Goal: Task Accomplishment & Management: Manage account settings

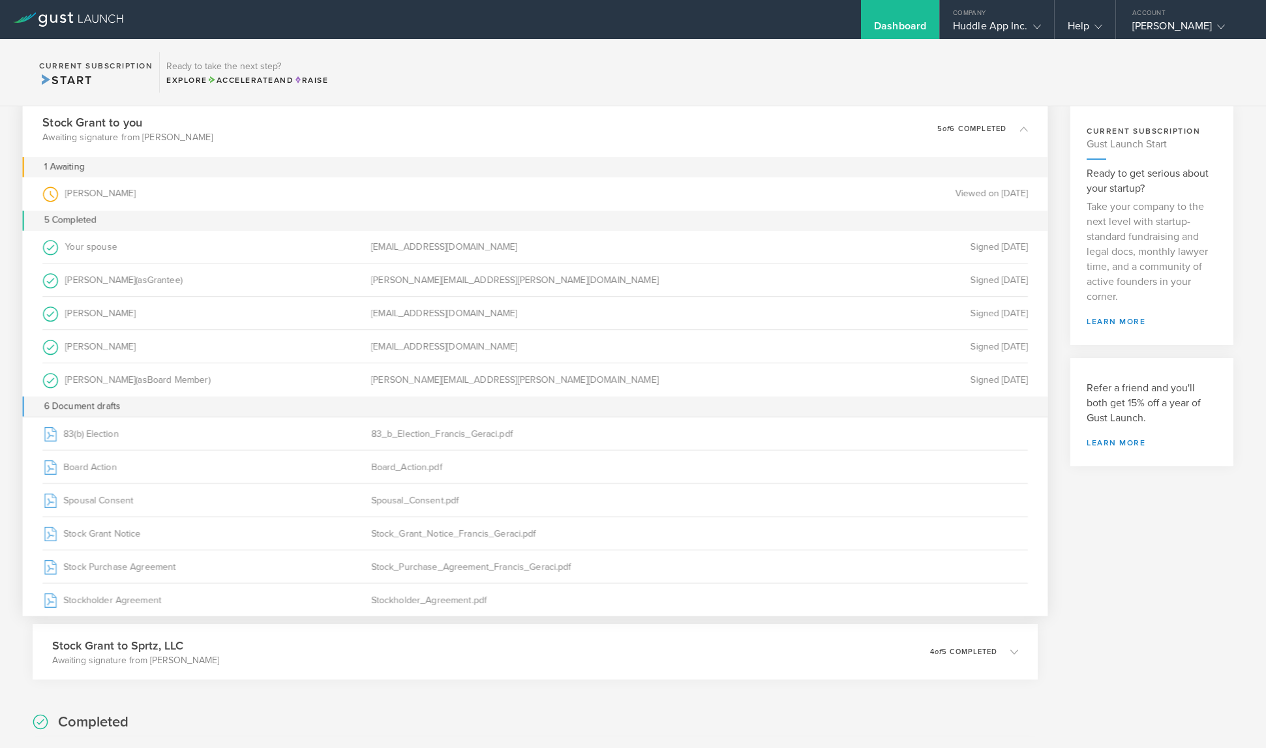
scroll to position [66, 0]
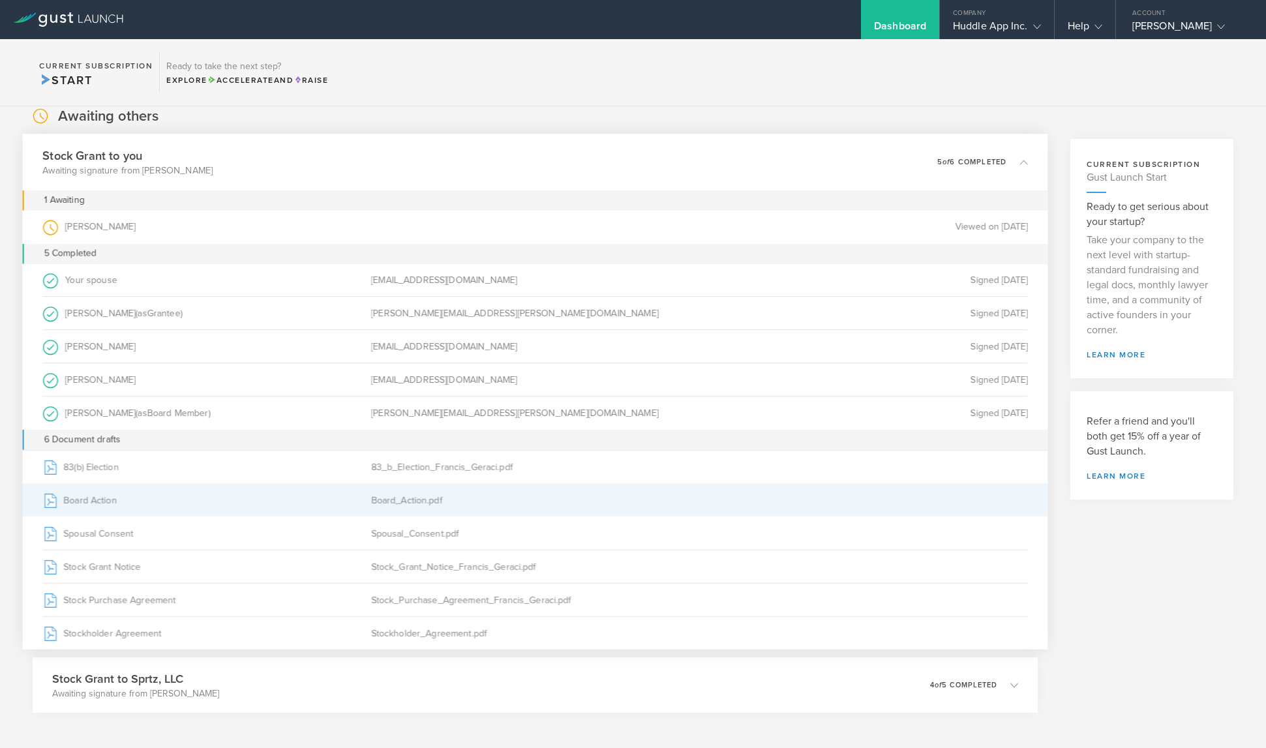
click at [108, 497] on div "Board Action" at bounding box center [206, 500] width 329 height 33
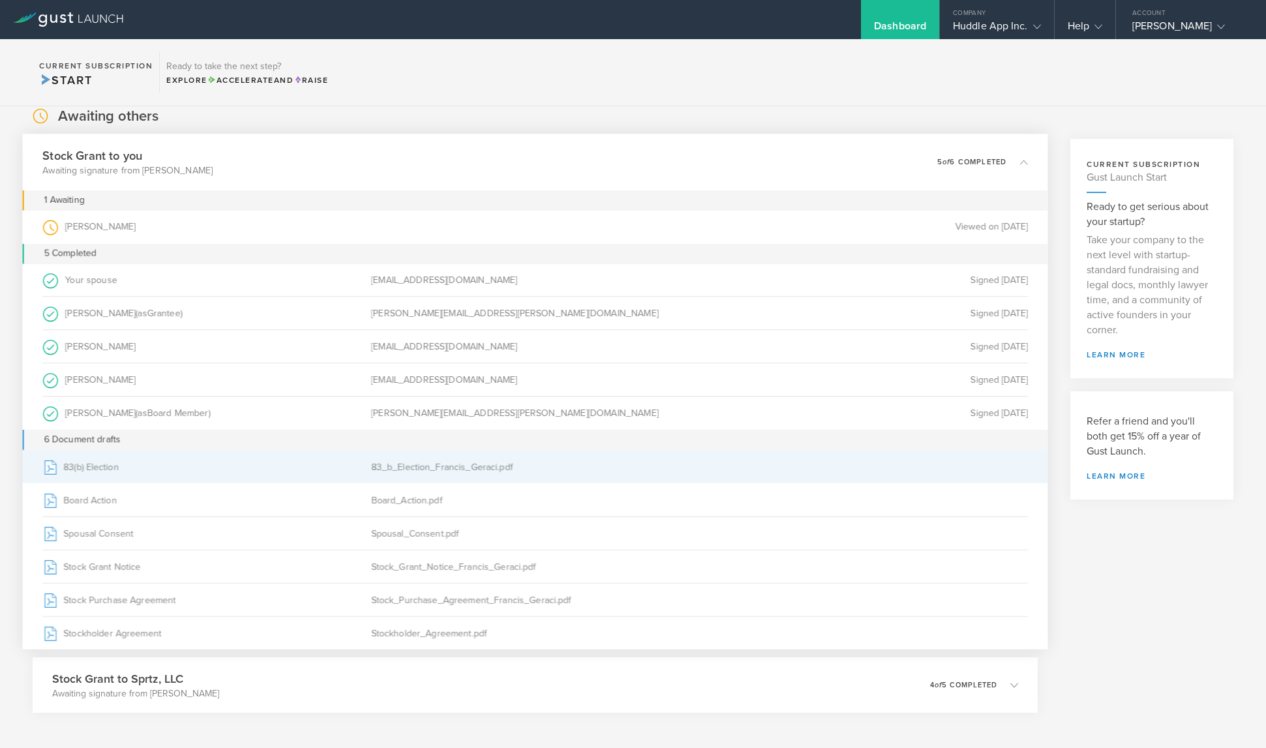
click at [408, 474] on div "83_b_Election_Francis_Geraci.pdf" at bounding box center [535, 467] width 329 height 33
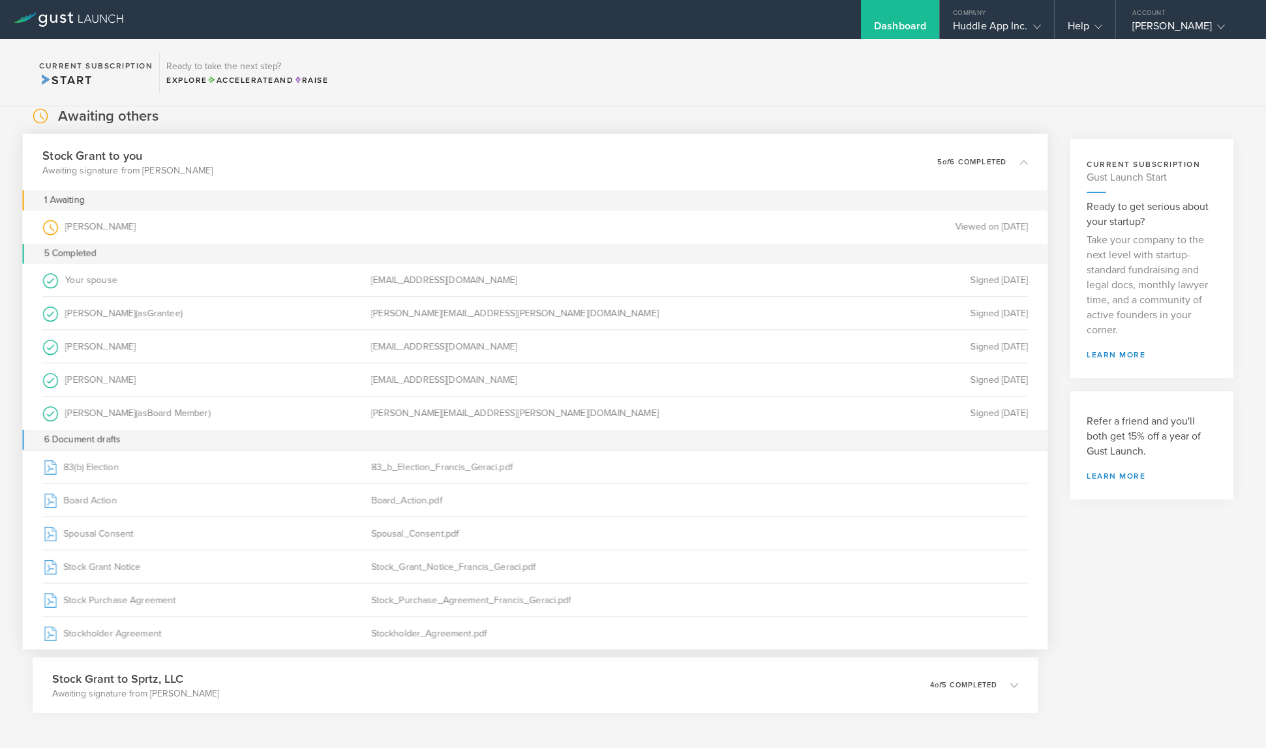
click at [519, 159] on div "Stock Grant to you Awaiting signature from [PERSON_NAME] 0 undeliverable 5 of 6…" at bounding box center [535, 162] width 1025 height 57
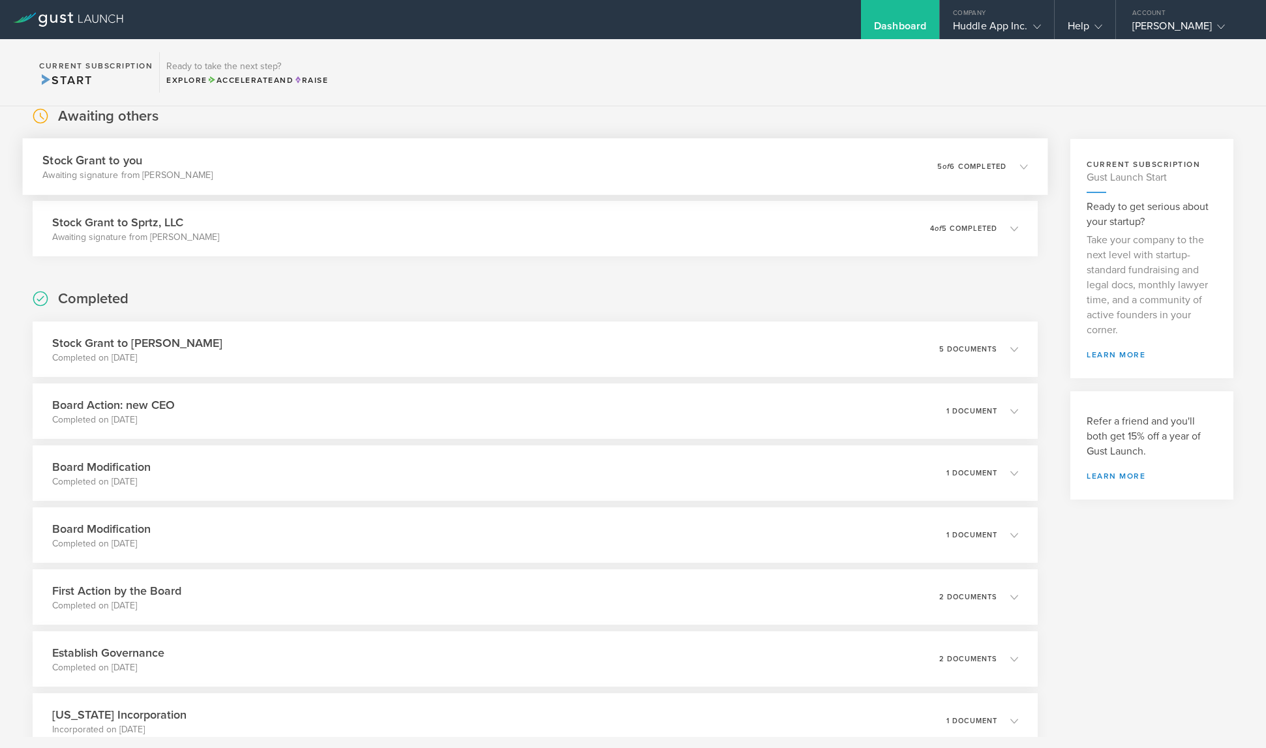
drag, startPoint x: 519, startPoint y: 159, endPoint x: 504, endPoint y: 183, distance: 27.9
click at [519, 159] on div "Stock Grant to you Awaiting signature from [PERSON_NAME] 0 undeliverable 5 of 6…" at bounding box center [535, 166] width 1025 height 57
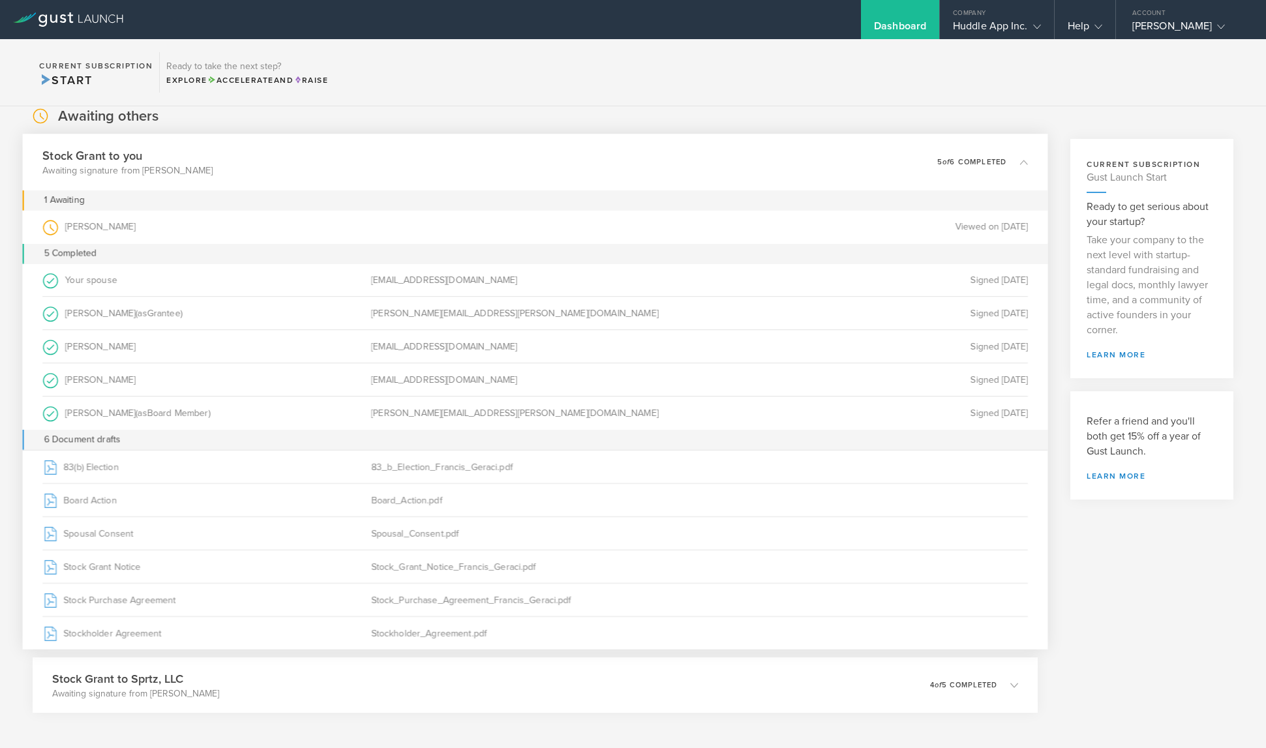
click at [366, 222] on div "[PERSON_NAME] (as )" at bounding box center [206, 227] width 329 height 33
click at [73, 224] on div "[PERSON_NAME] (as )" at bounding box center [206, 227] width 329 height 33
click at [194, 226] on div "[PERSON_NAME] (as )" at bounding box center [206, 227] width 329 height 33
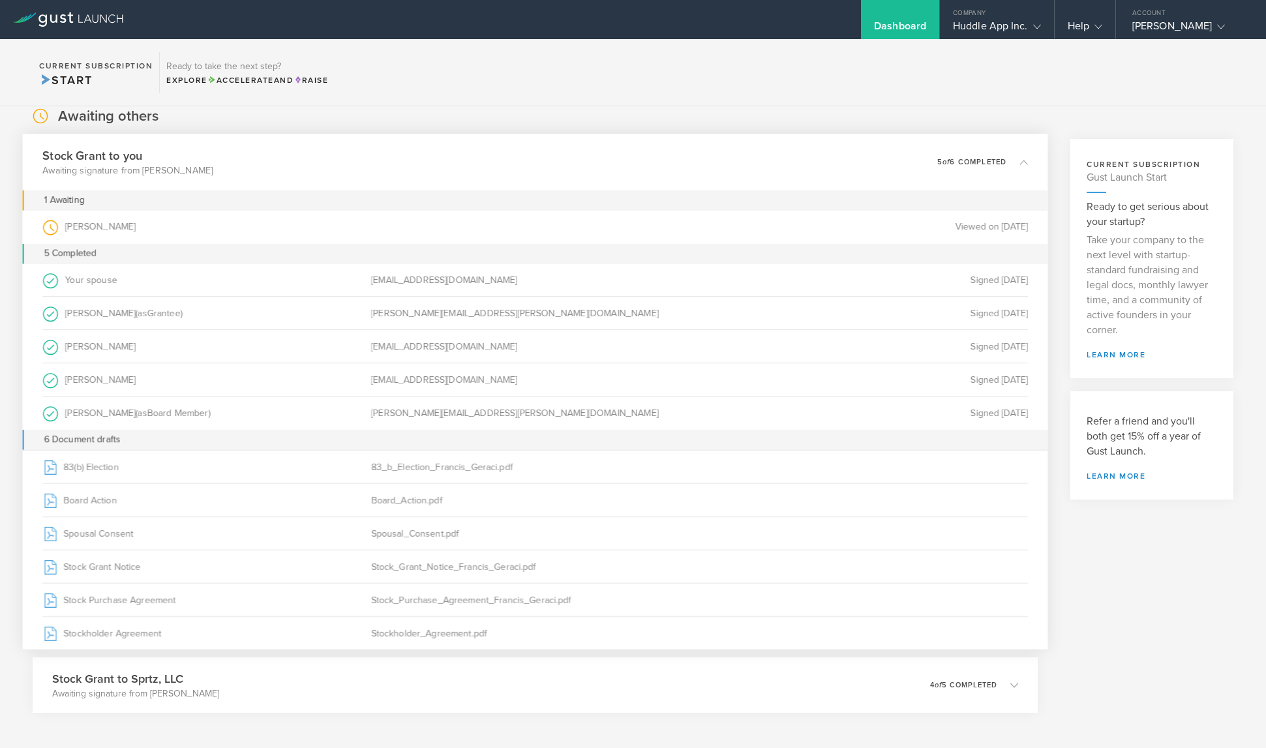
click at [80, 227] on div "[PERSON_NAME] (as )" at bounding box center [206, 227] width 329 height 33
click at [181, 226] on div "[PERSON_NAME] (as )" at bounding box center [206, 227] width 329 height 33
drag, startPoint x: 58, startPoint y: 228, endPoint x: 138, endPoint y: 223, distance: 79.7
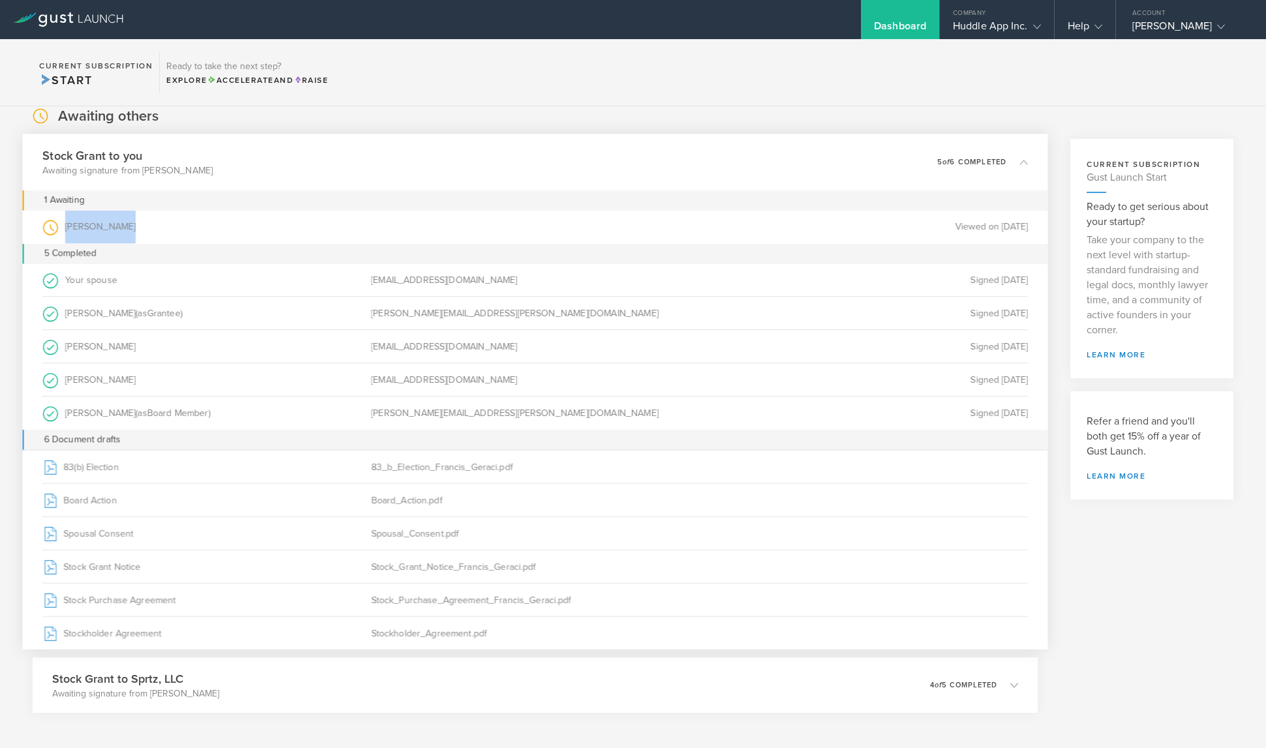
click at [138, 223] on div "[PERSON_NAME] (as )" at bounding box center [206, 227] width 329 height 33
